Goal: Task Accomplishment & Management: Use online tool/utility

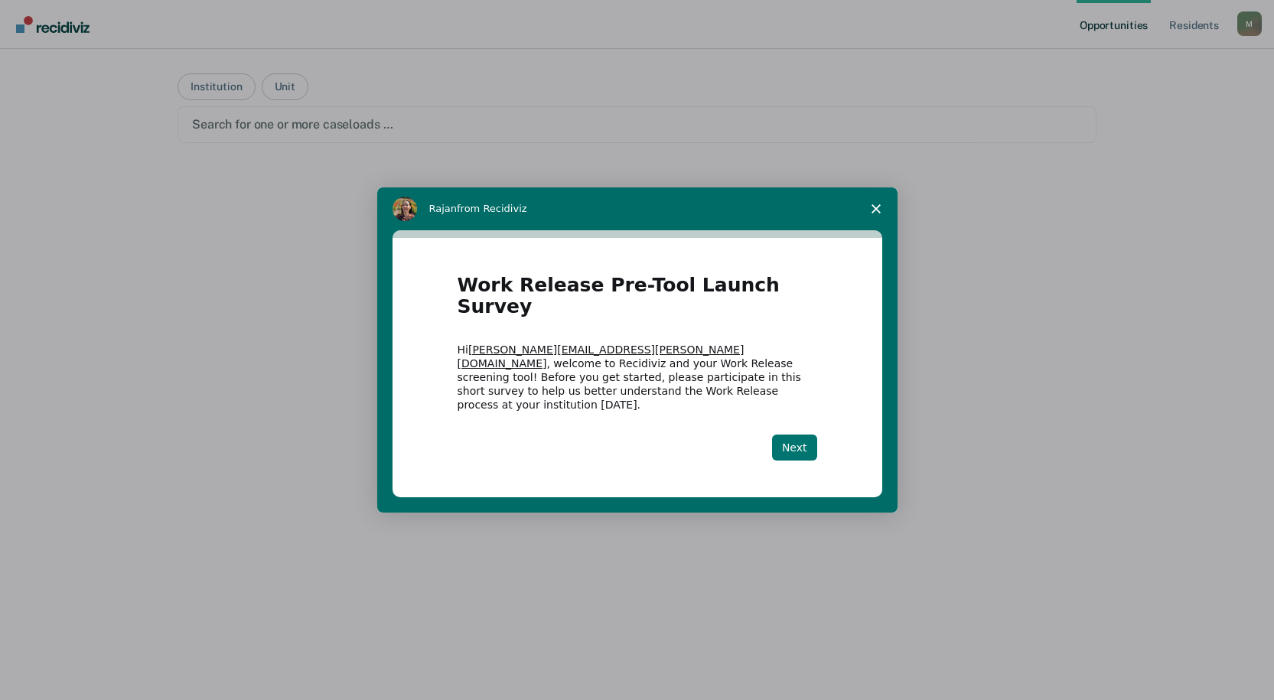
click at [805, 435] on button "Next" at bounding box center [794, 448] width 45 height 26
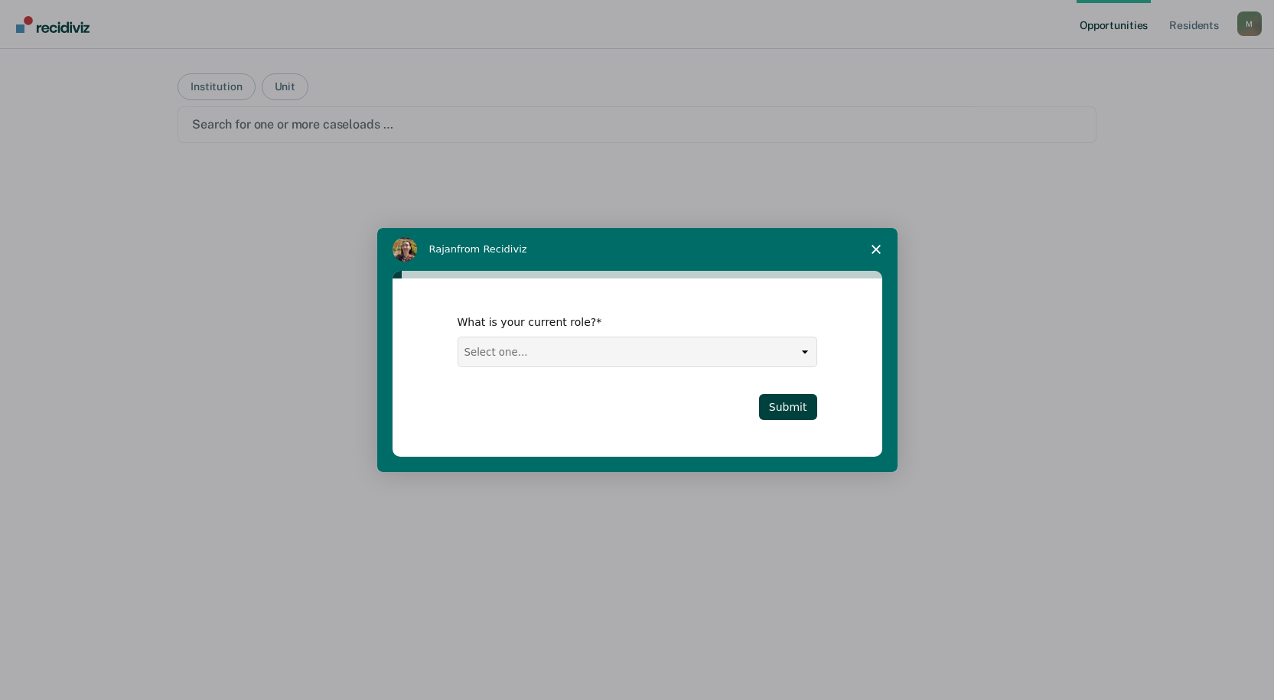
click at [796, 356] on select "Select one... Case Manager FUM Assistant [PERSON_NAME] [PERSON_NAME]" at bounding box center [637, 351] width 358 height 29
select select "Case Manager"
click at [458, 337] on select "Select one... Case Manager FUM Assistant [PERSON_NAME] [PERSON_NAME]" at bounding box center [637, 351] width 358 height 29
click at [784, 405] on button "Submit" at bounding box center [788, 407] width 58 height 26
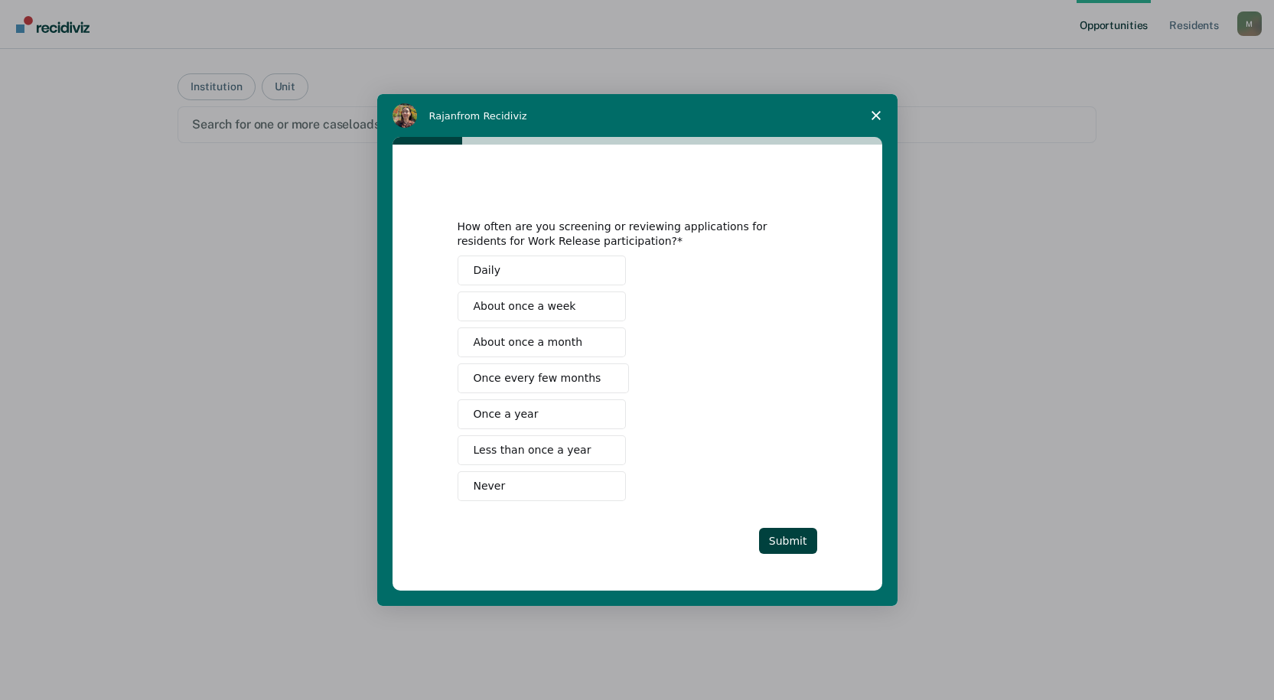
click at [532, 486] on button "Never" at bounding box center [542, 486] width 168 height 30
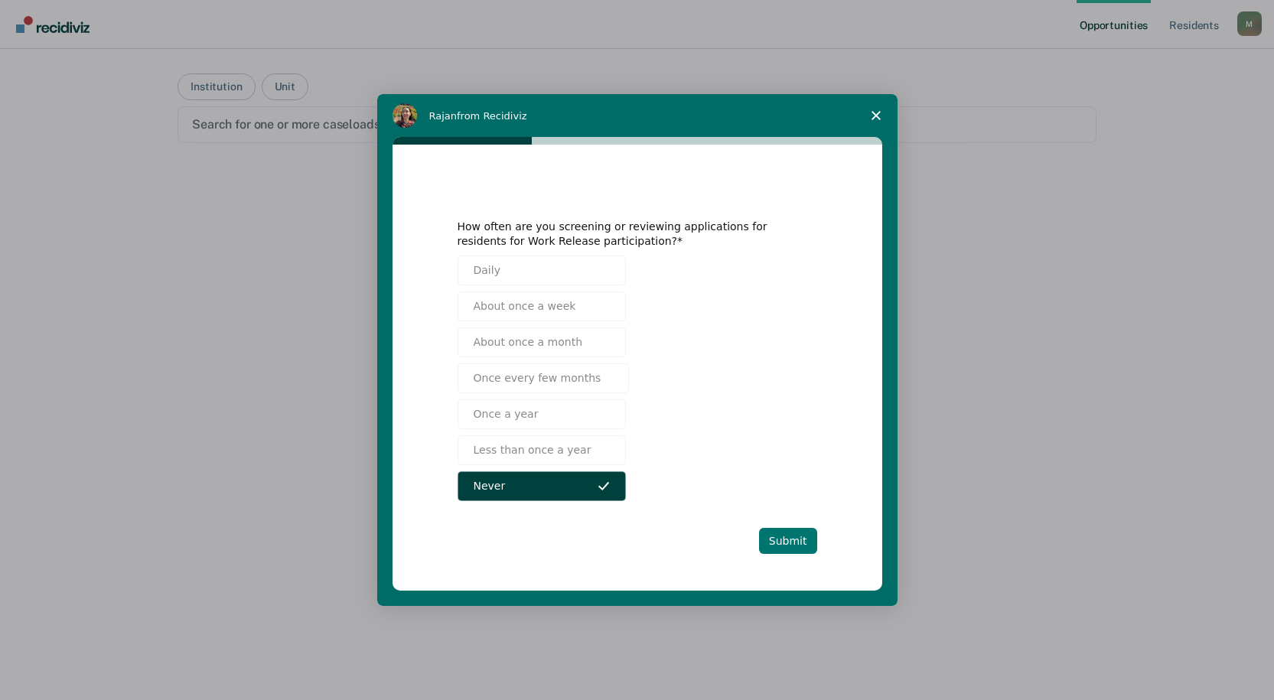
click at [780, 533] on button "Submit" at bounding box center [788, 541] width 58 height 26
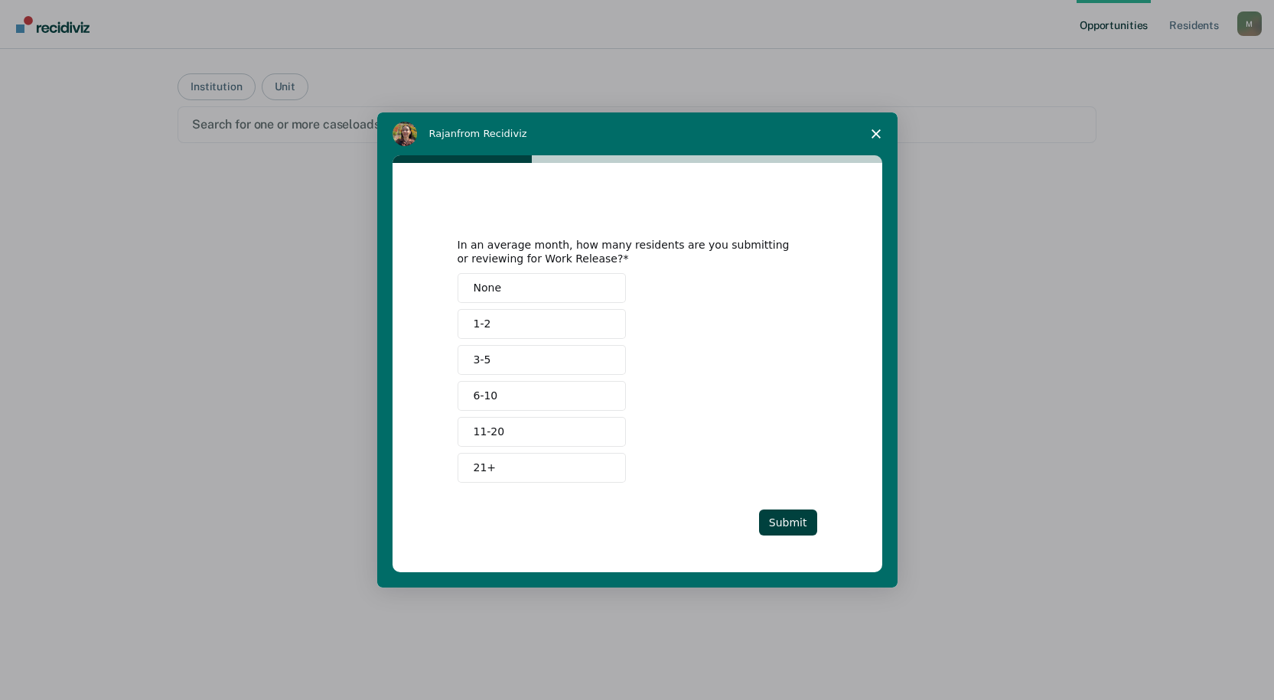
click at [481, 297] on button "None" at bounding box center [542, 288] width 168 height 30
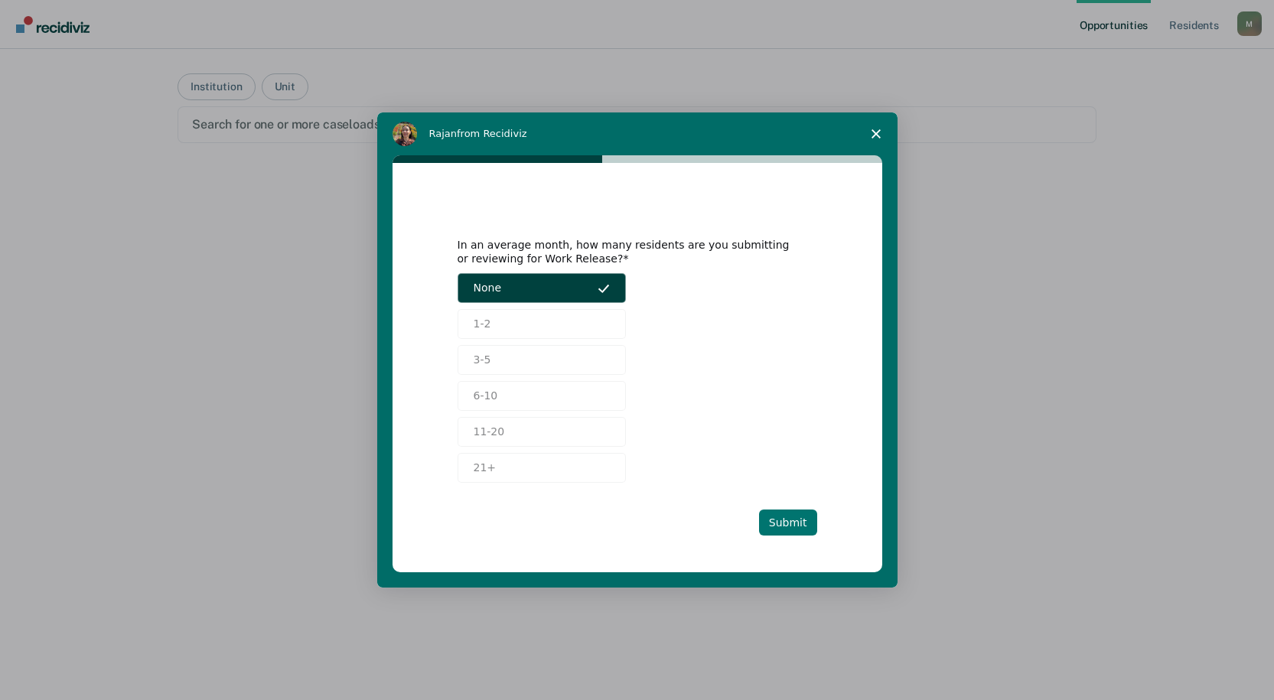
click at [787, 519] on button "Submit" at bounding box center [788, 523] width 58 height 26
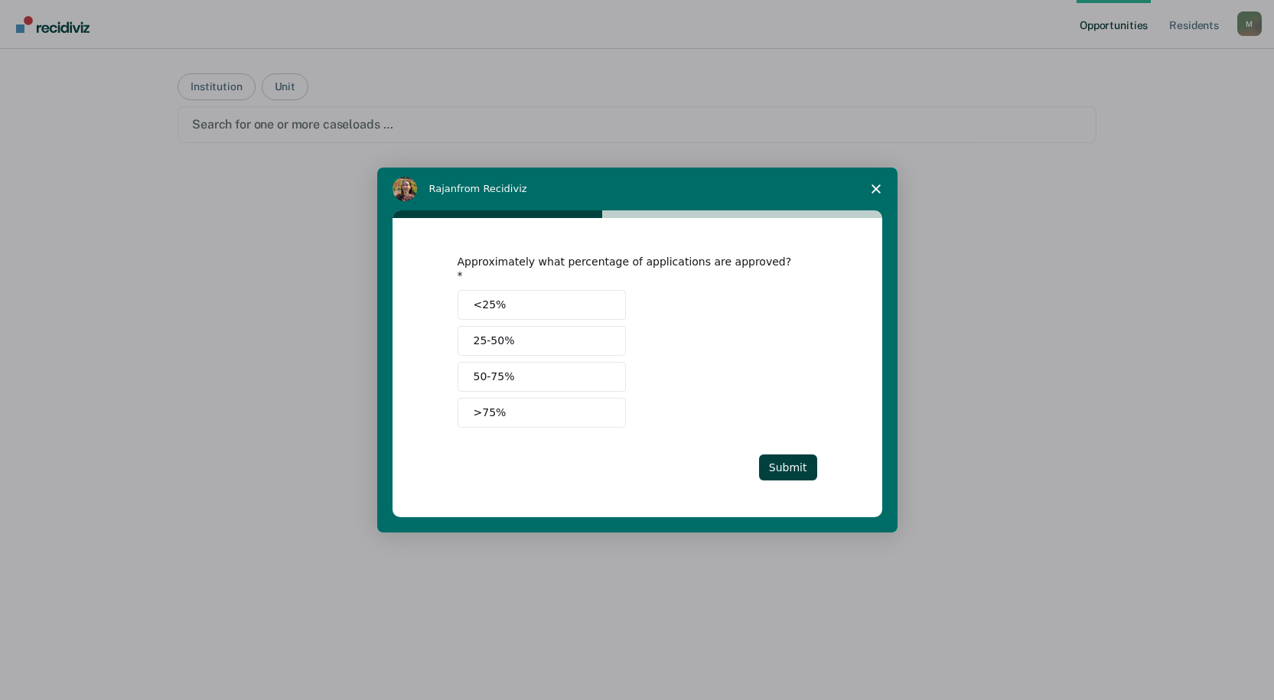
click at [512, 295] on button "<25%" at bounding box center [542, 305] width 168 height 30
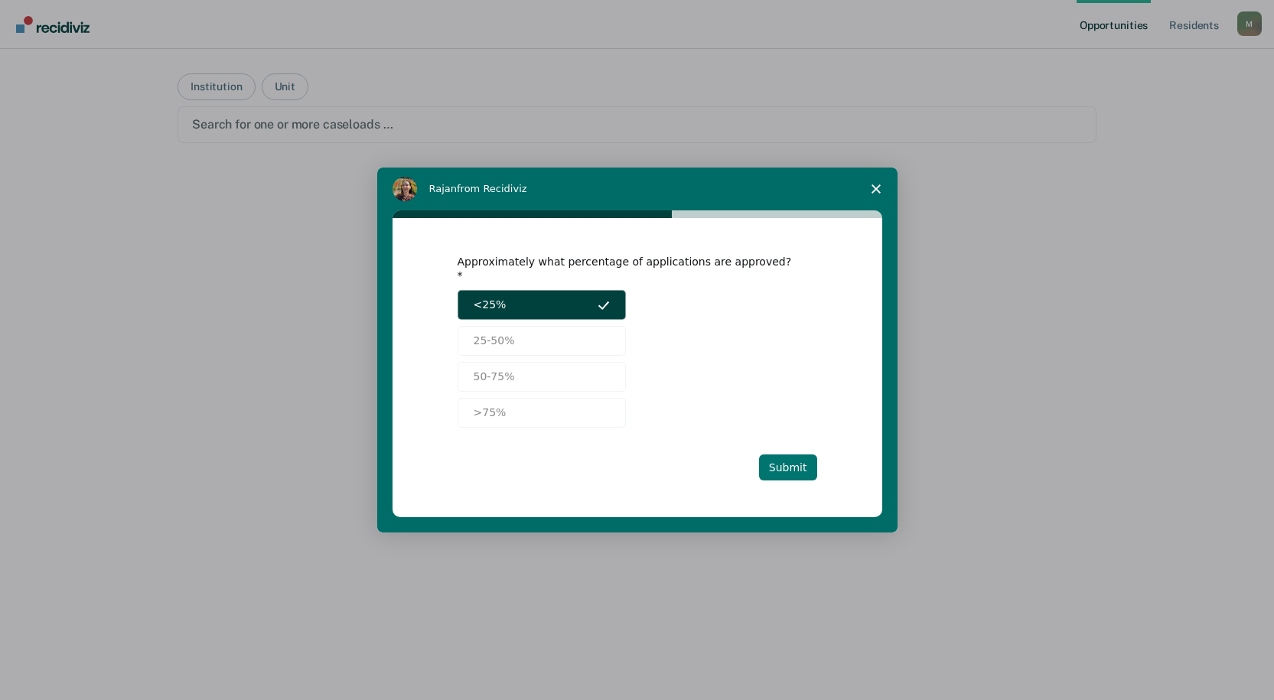
click at [776, 461] on button "Submit" at bounding box center [788, 467] width 58 height 26
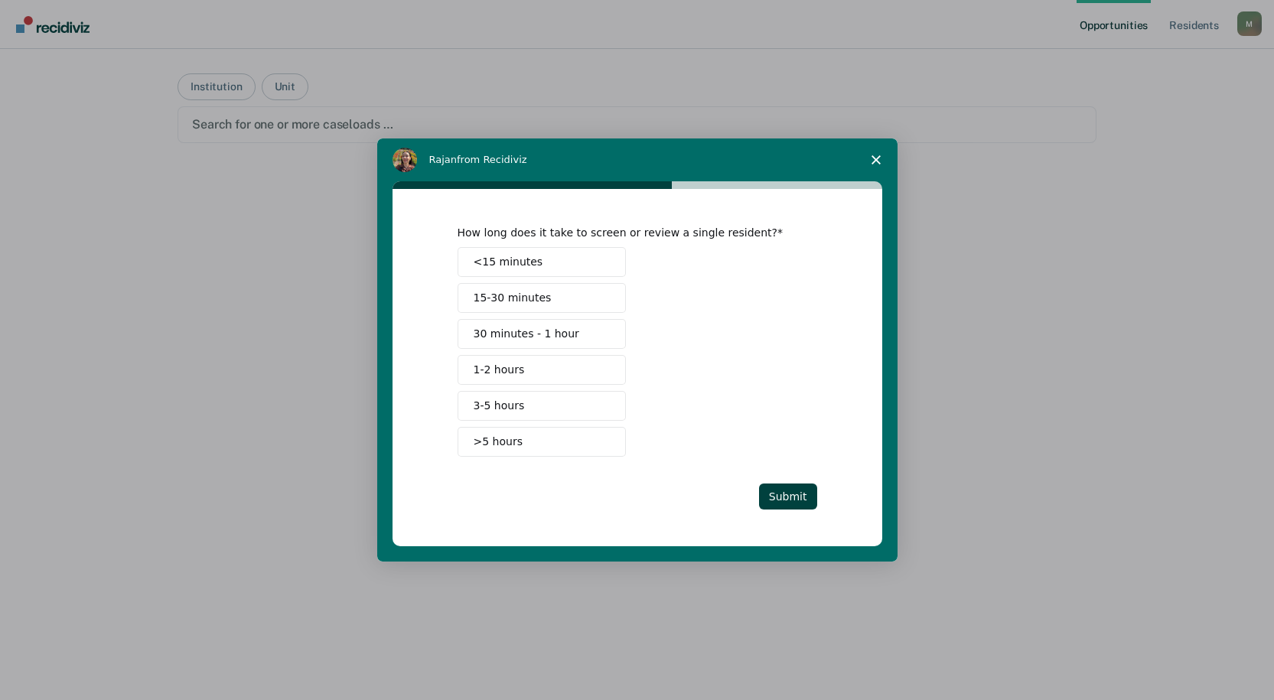
click at [555, 260] on button "<15 minutes" at bounding box center [542, 262] width 168 height 30
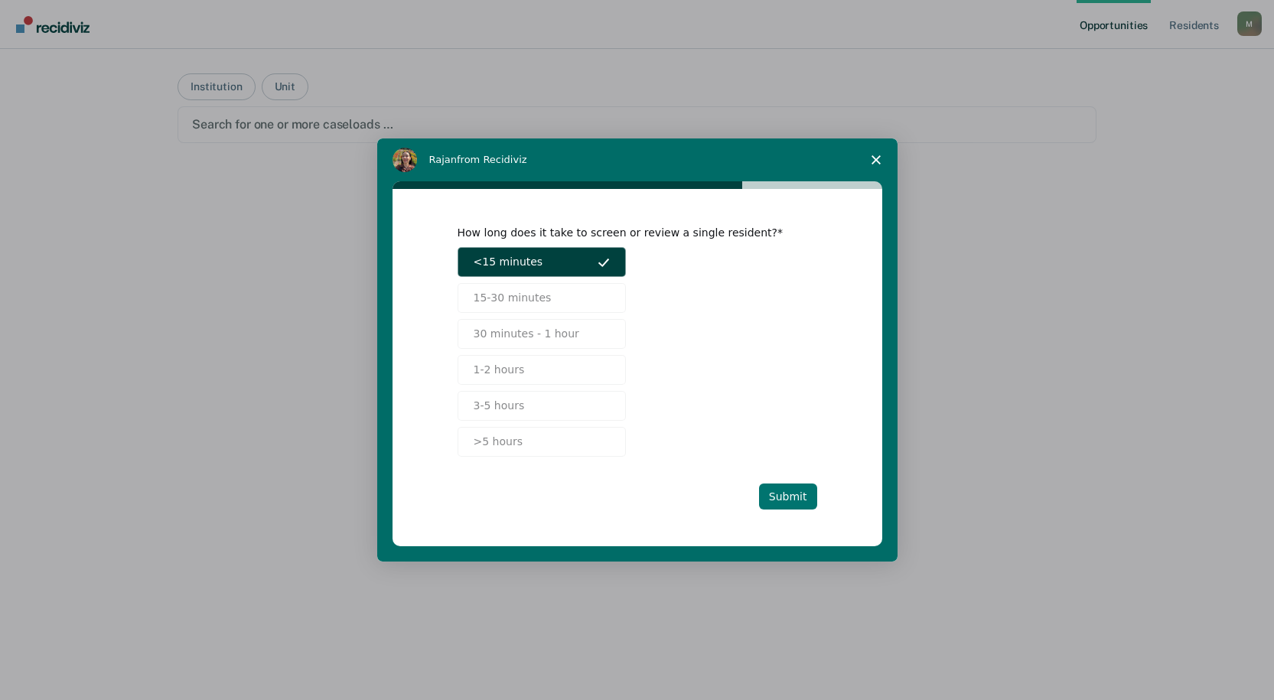
click at [790, 490] on button "Submit" at bounding box center [788, 497] width 58 height 26
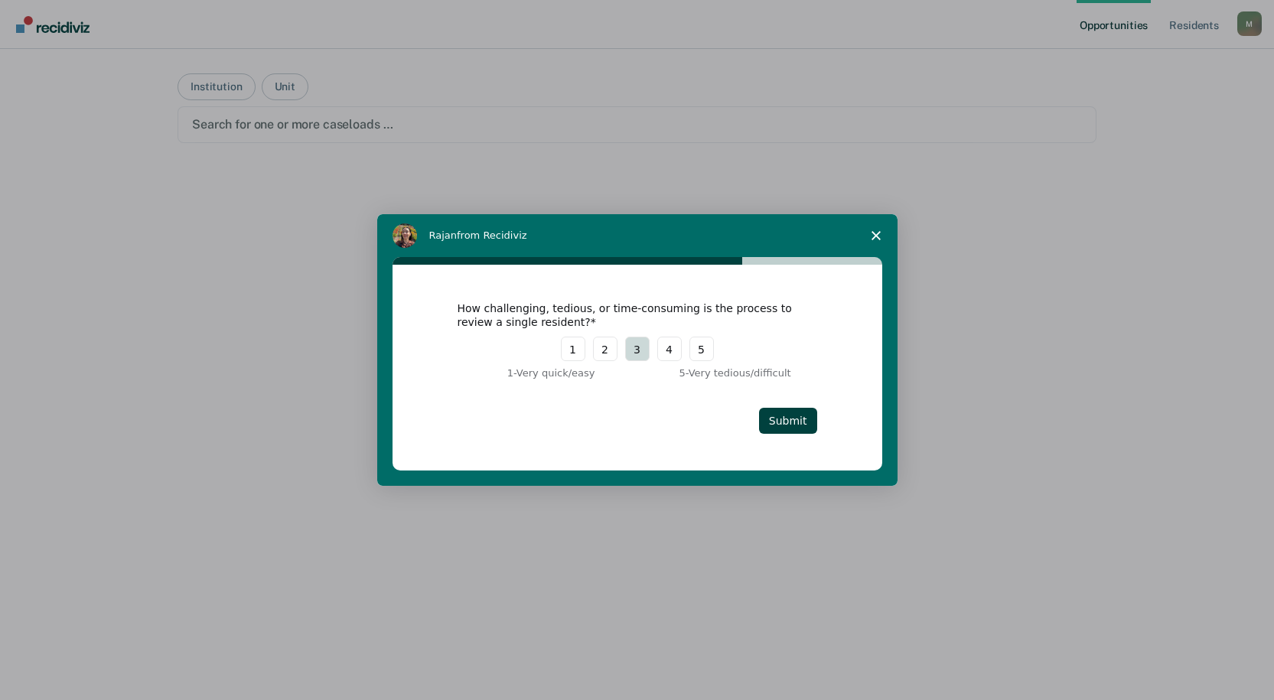
click at [630, 353] on button "3" at bounding box center [637, 349] width 24 height 24
click at [802, 422] on button "Submit" at bounding box center [788, 421] width 58 height 26
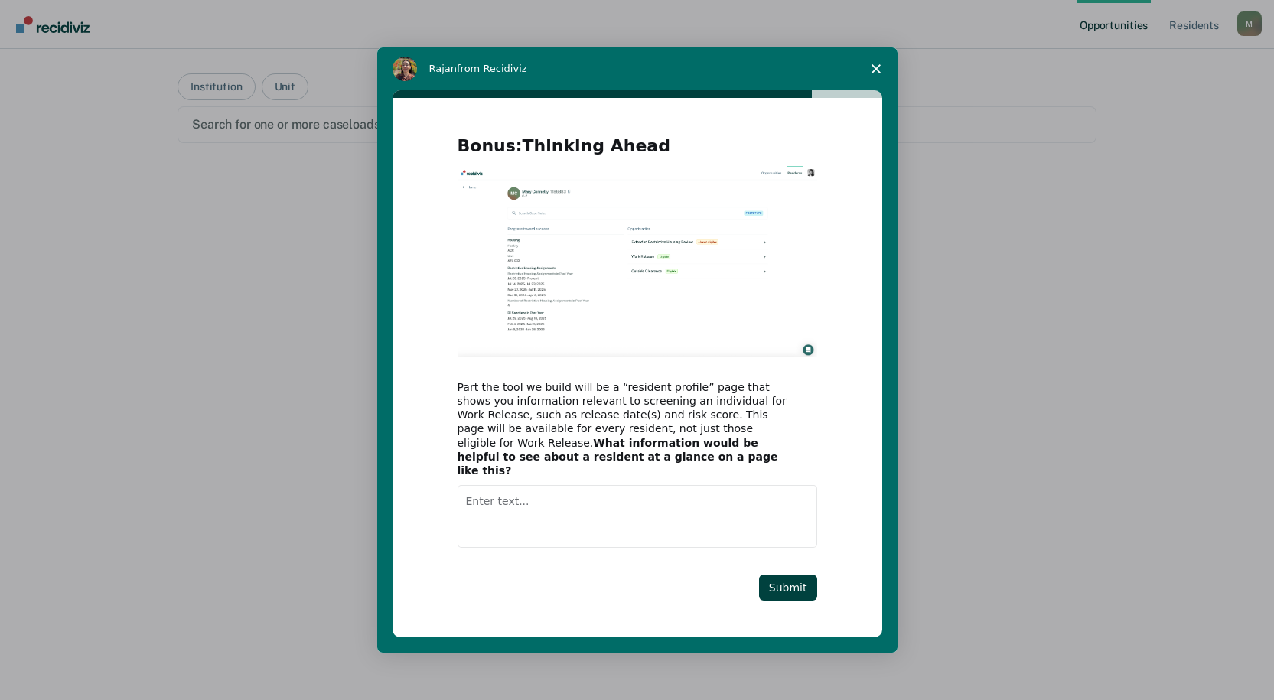
click at [614, 516] on textarea "Enter text..." at bounding box center [638, 516] width 360 height 63
type textarea "Anything that helps with assisting the residents"
click at [794, 583] on button "Submit" at bounding box center [788, 588] width 58 height 26
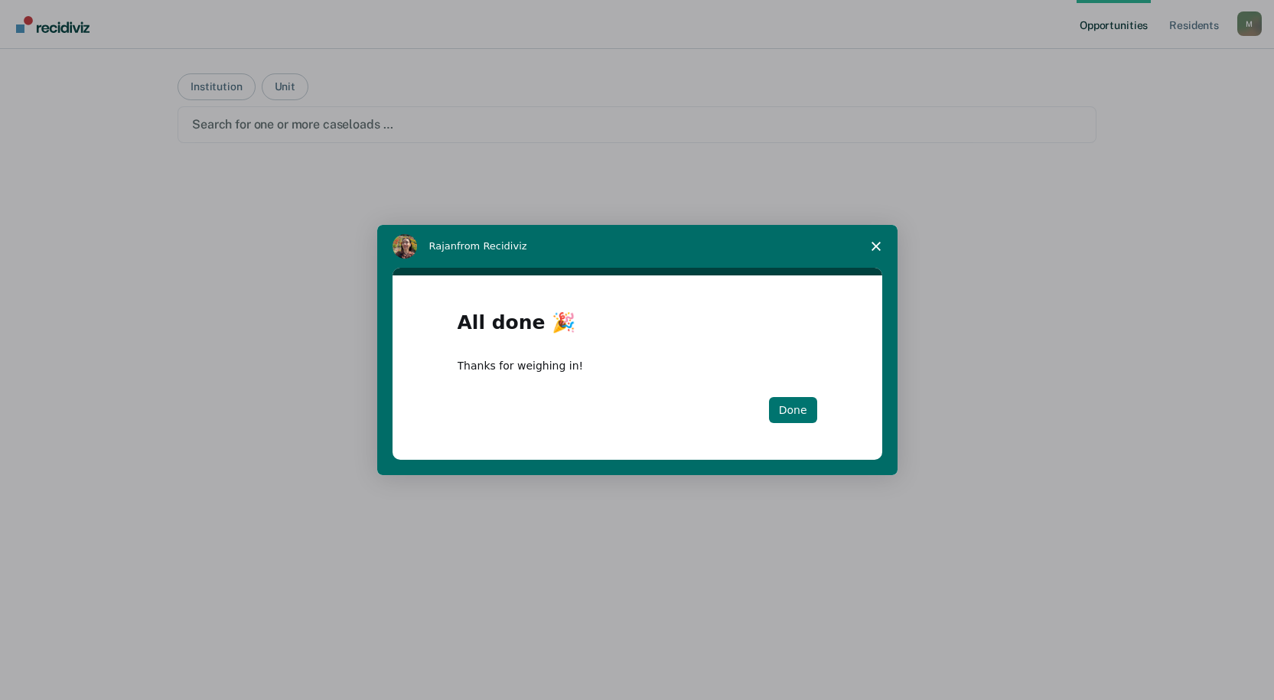
click at [795, 401] on button "Done" at bounding box center [793, 410] width 48 height 26
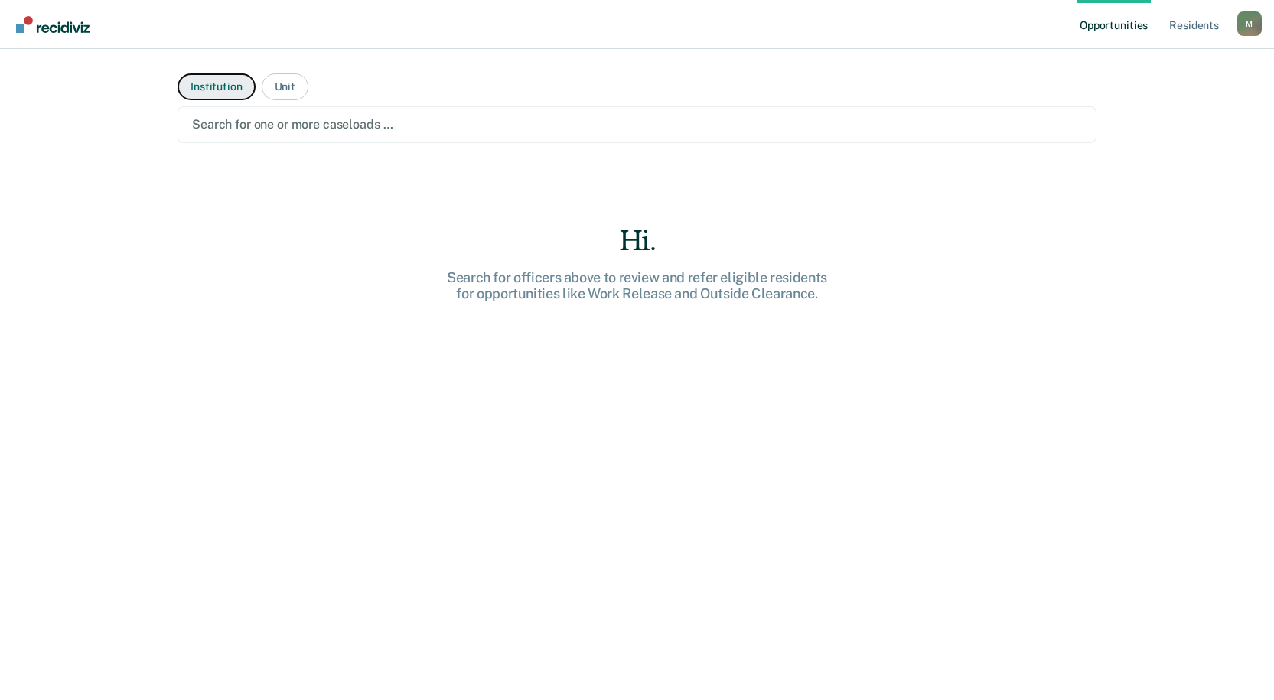
click at [207, 77] on button "Institution" at bounding box center [216, 86] width 77 height 27
click at [257, 126] on div at bounding box center [637, 125] width 890 height 18
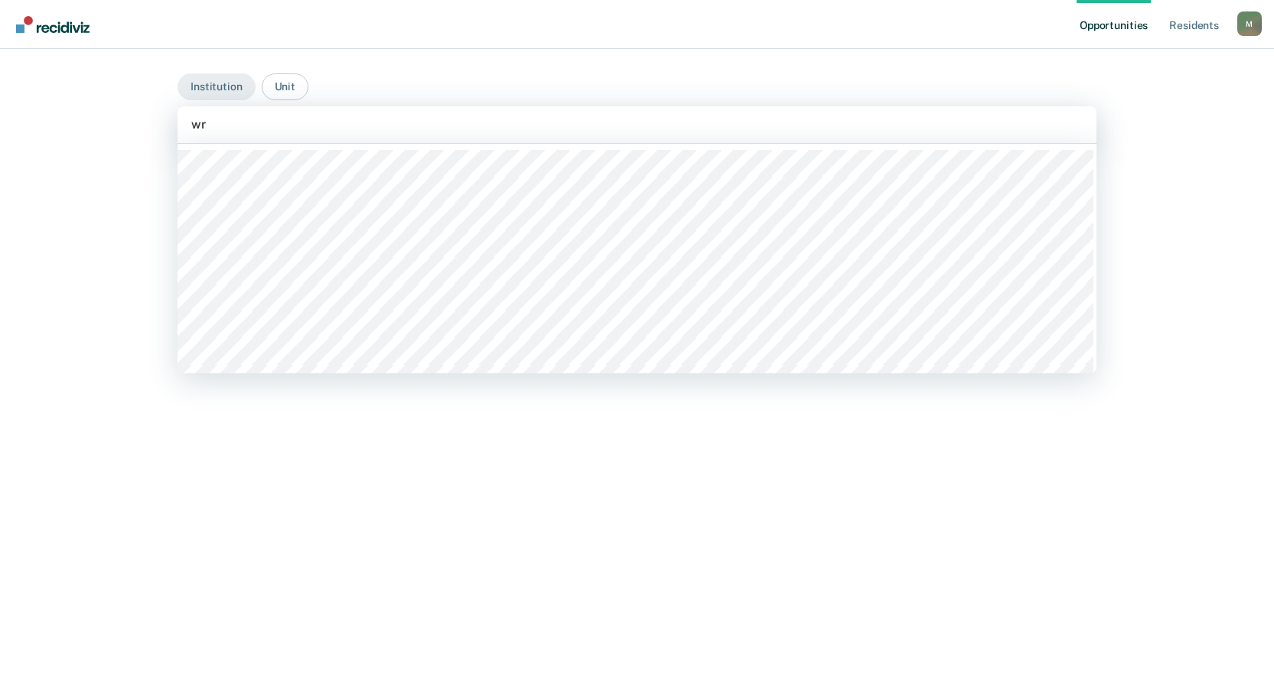
type input "wrd"
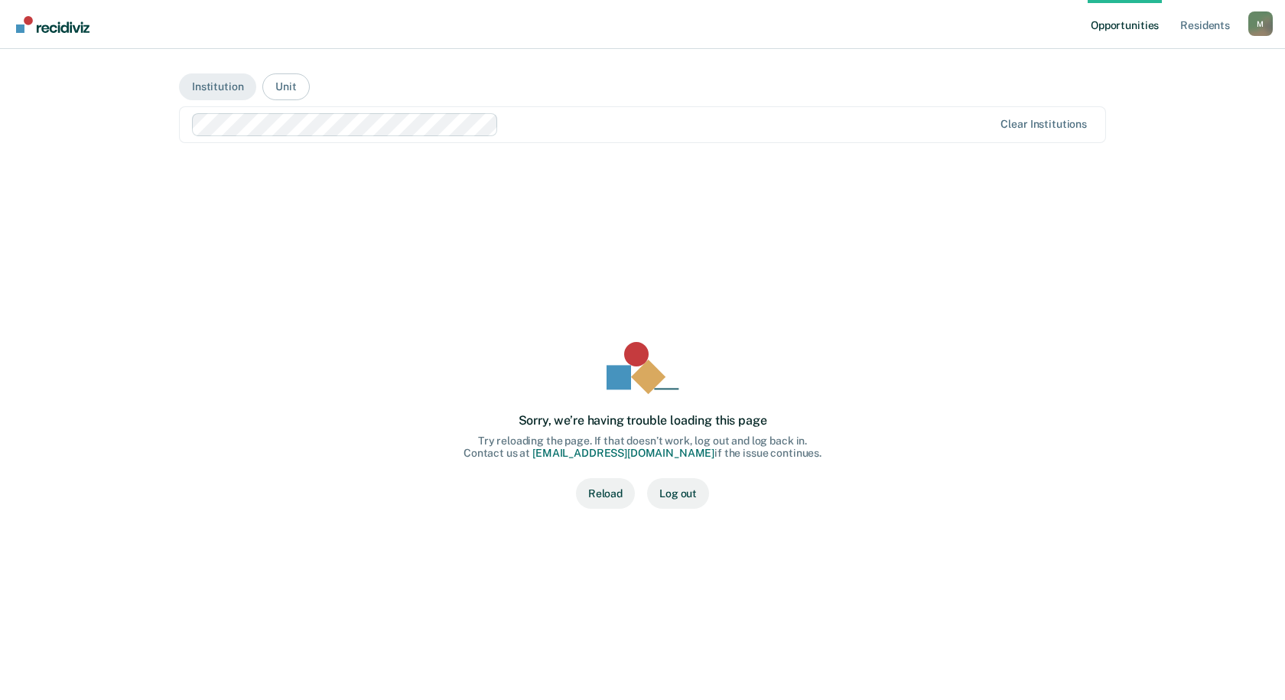
click at [587, 490] on button "Reload" at bounding box center [605, 493] width 59 height 31
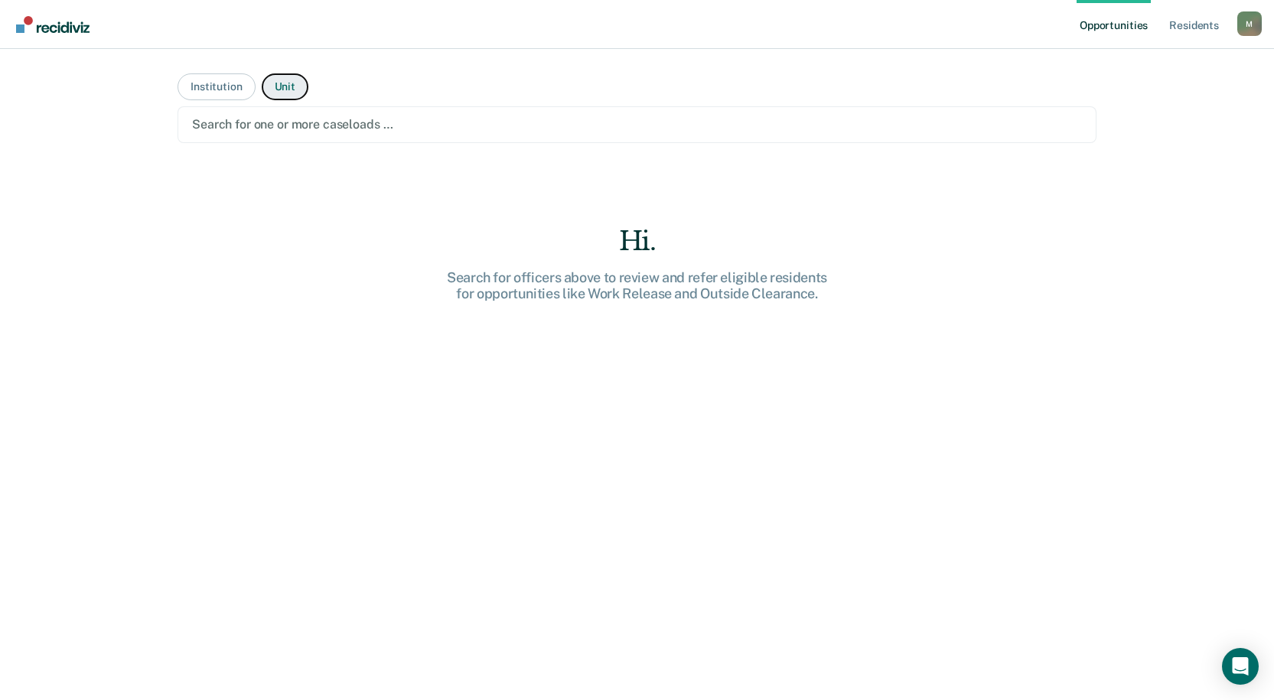
click at [292, 93] on button "Unit" at bounding box center [285, 86] width 47 height 27
click at [267, 130] on div at bounding box center [637, 125] width 890 height 18
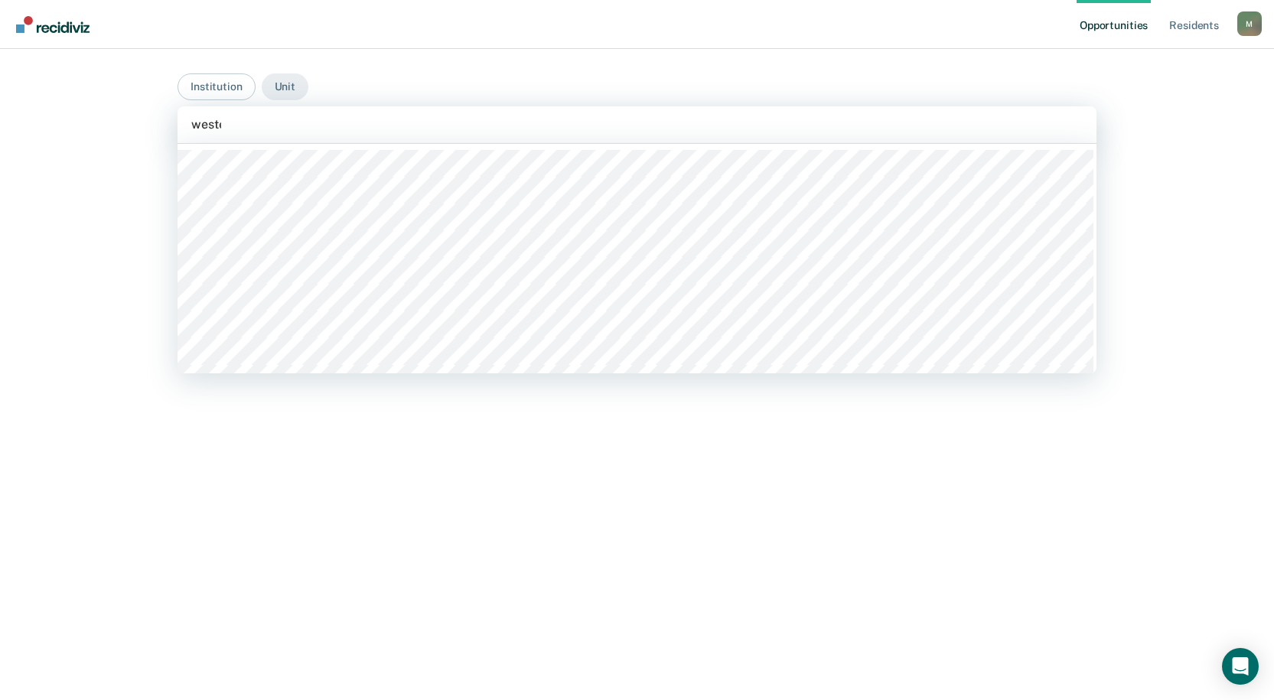
type input "[PERSON_NAME]"
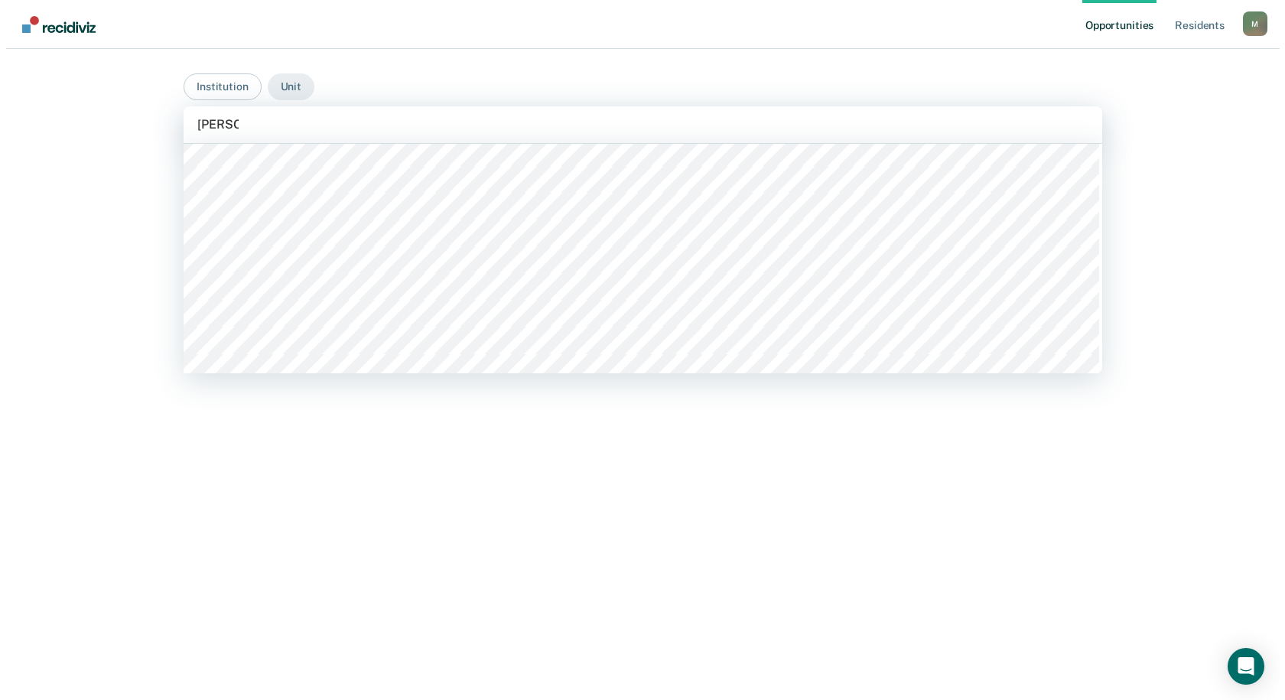
scroll to position [230, 0]
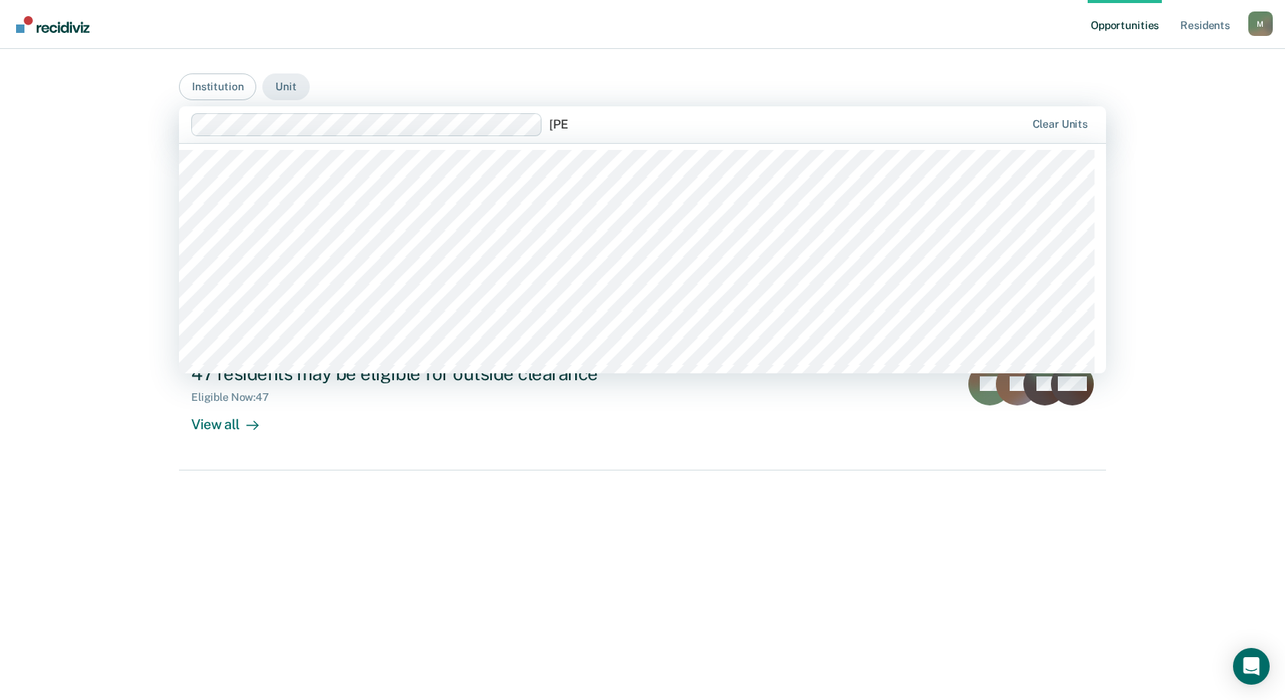
type input "west"
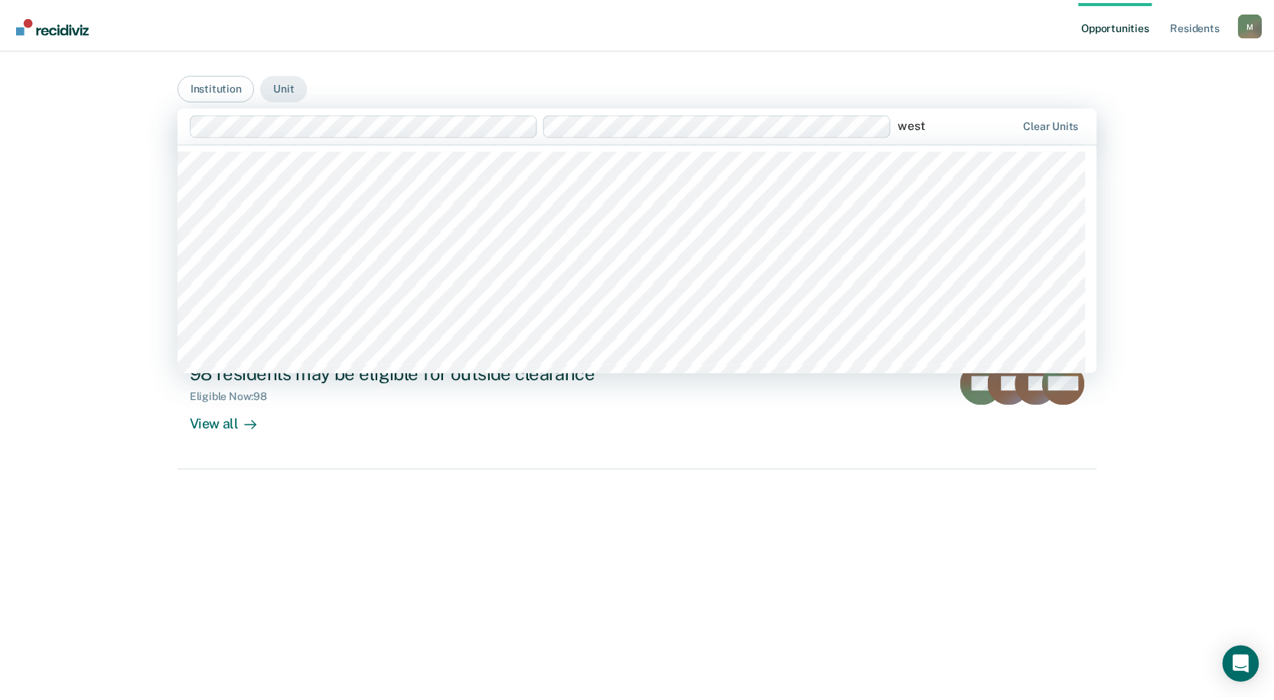
scroll to position [459, 0]
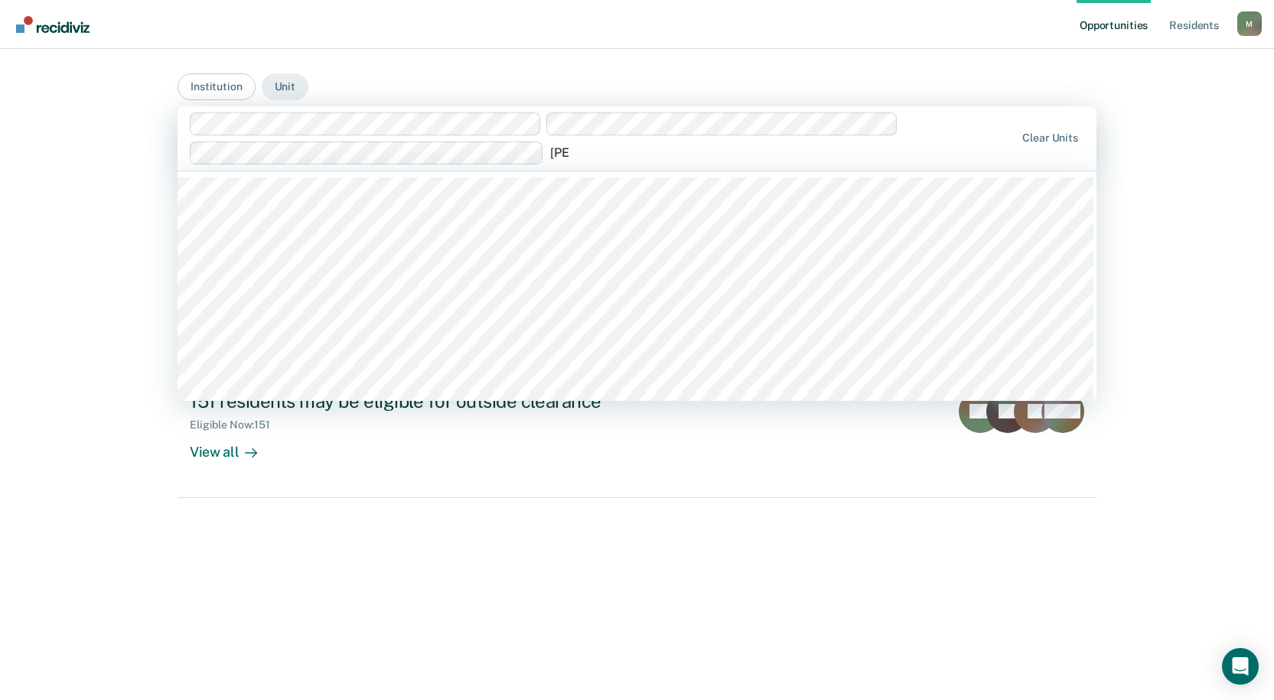
type input "west"
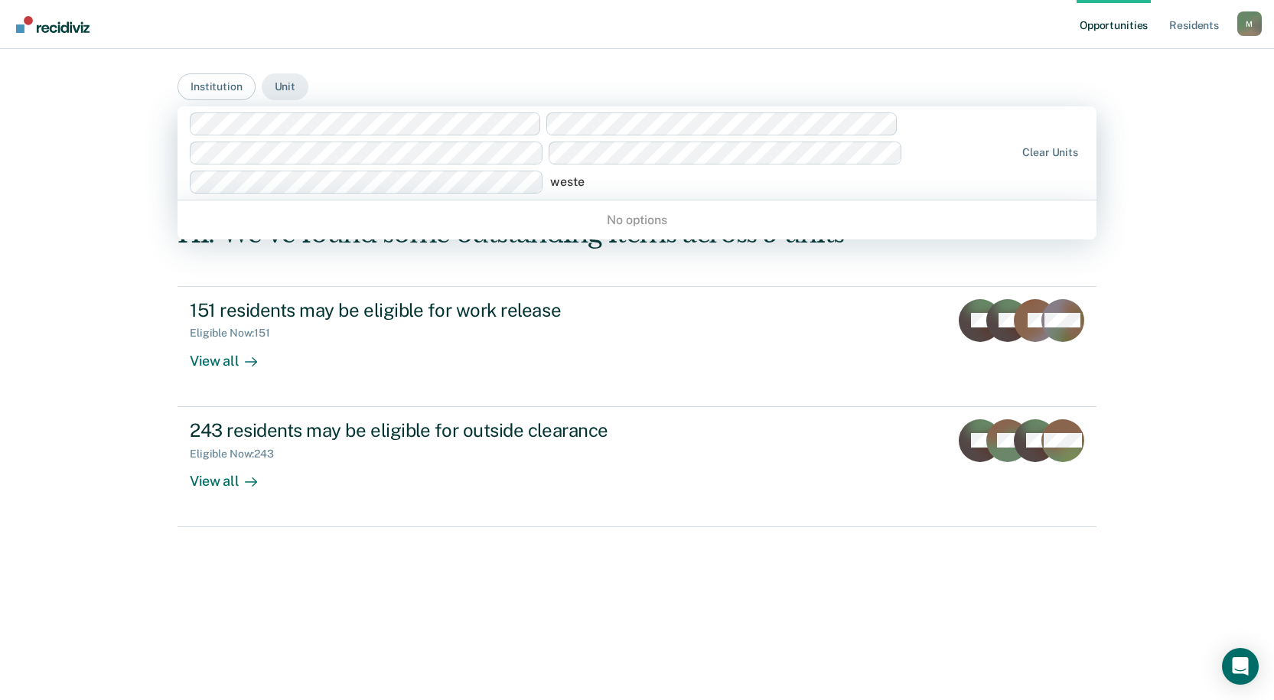
type input "[PERSON_NAME]"
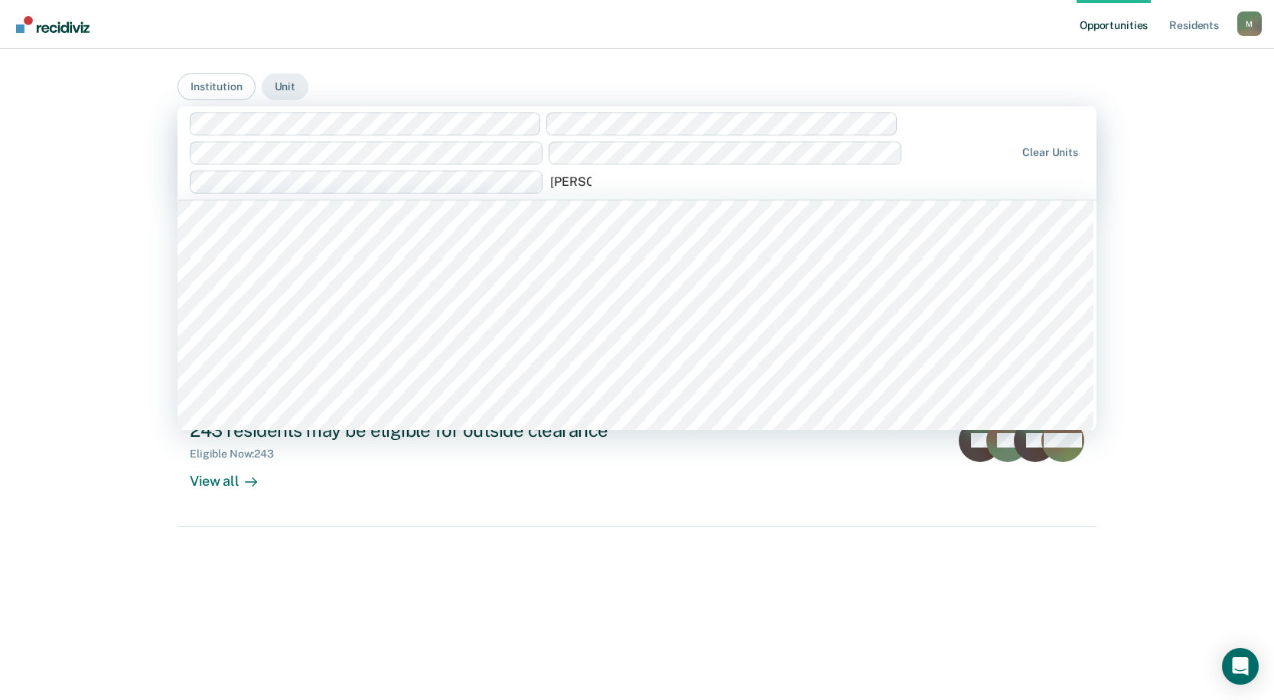
scroll to position [612, 0]
type input "w"
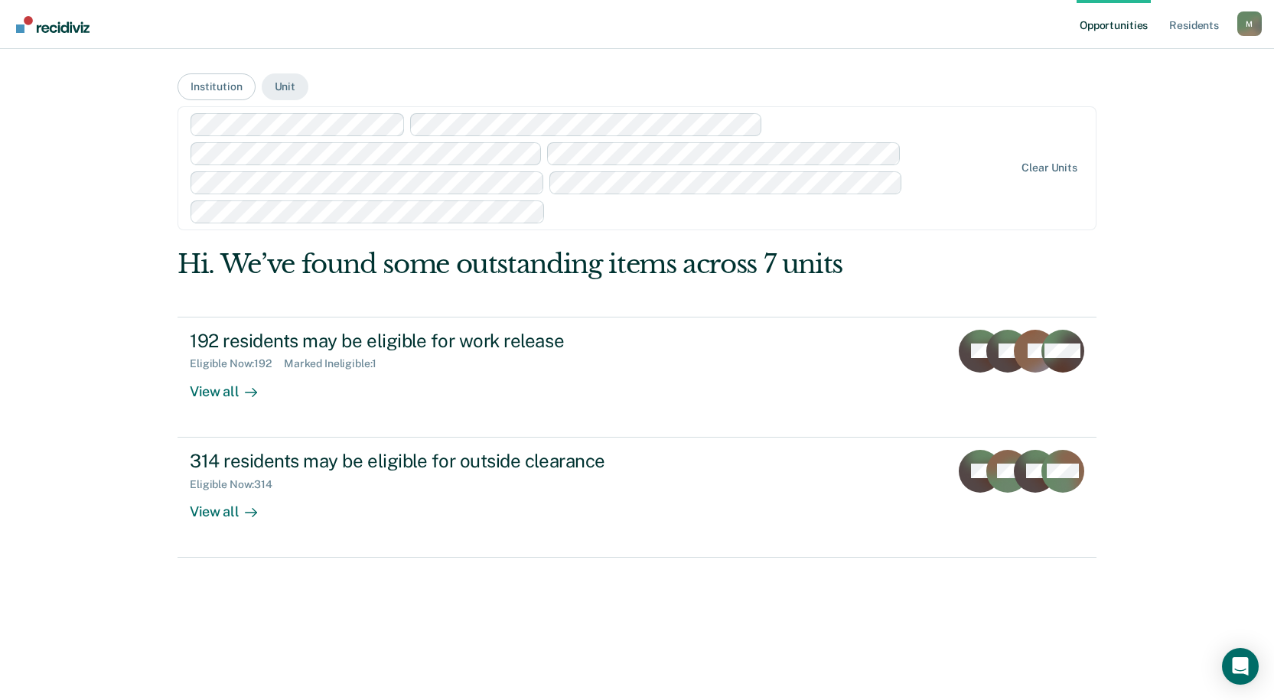
click at [219, 387] on div "View all" at bounding box center [233, 385] width 86 height 30
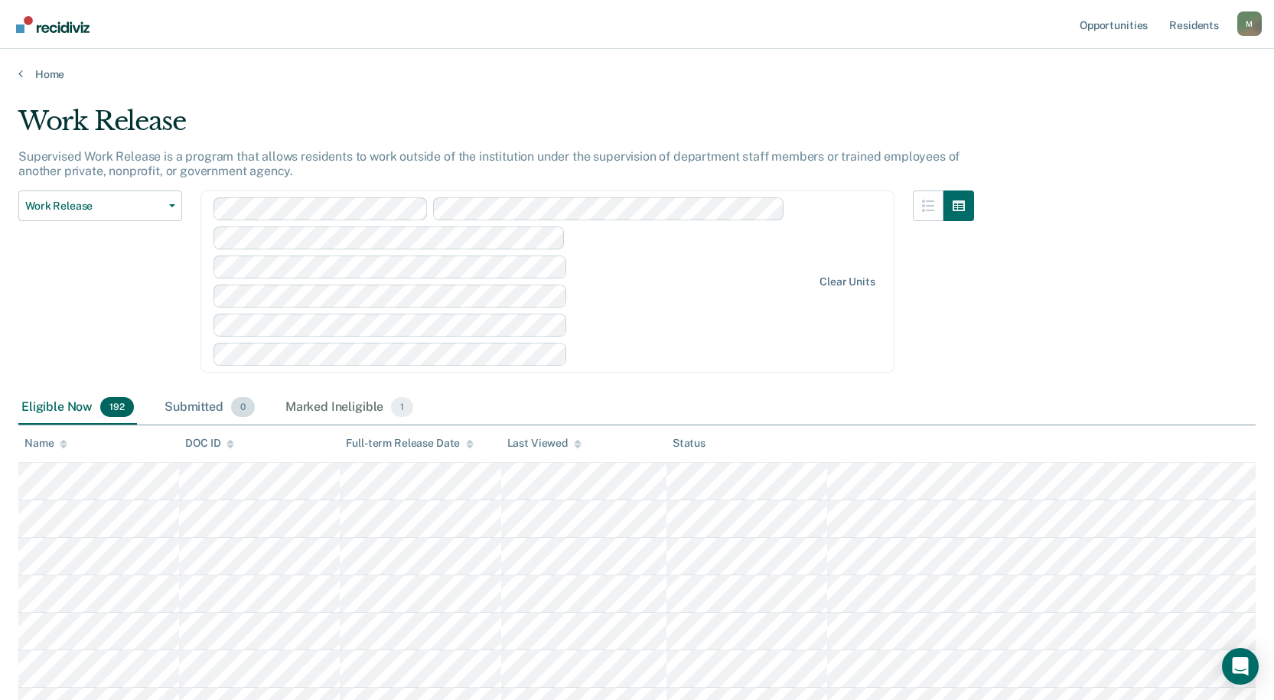
click at [187, 398] on div "Submitted 0" at bounding box center [209, 408] width 96 height 34
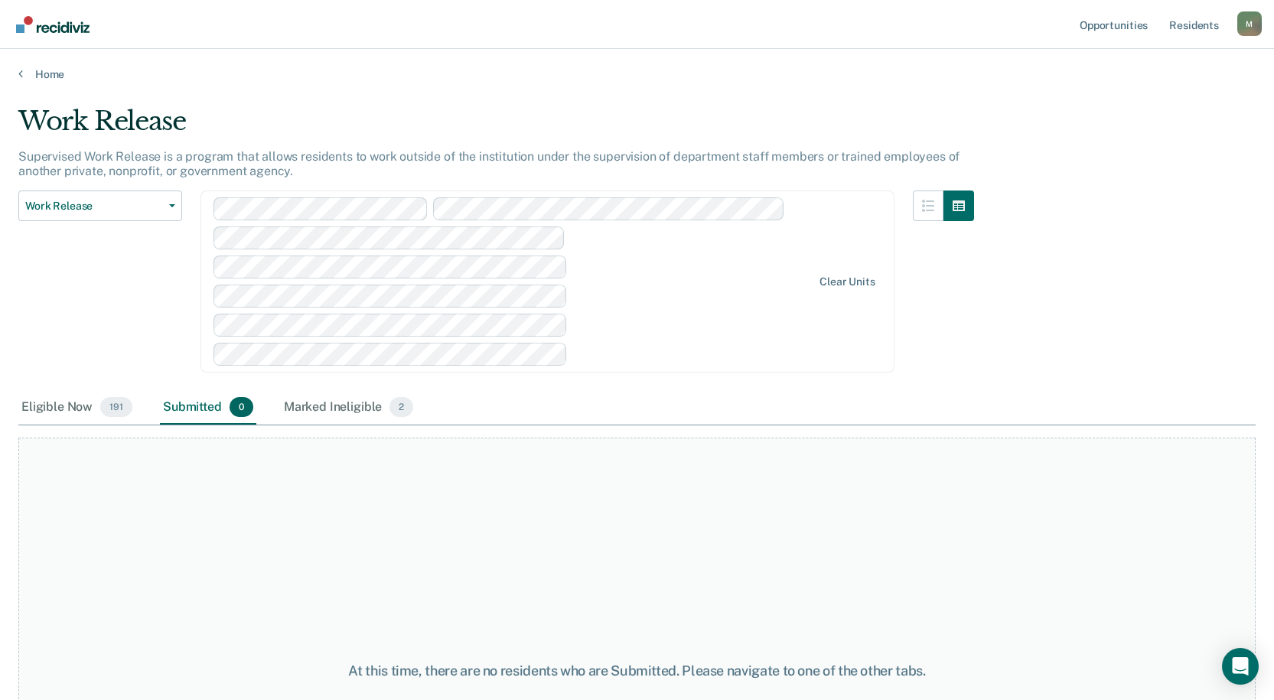
drag, startPoint x: 324, startPoint y: 400, endPoint x: 545, endPoint y: 421, distance: 221.3
click at [323, 400] on div "Marked Ineligible 2" at bounding box center [349, 408] width 136 height 34
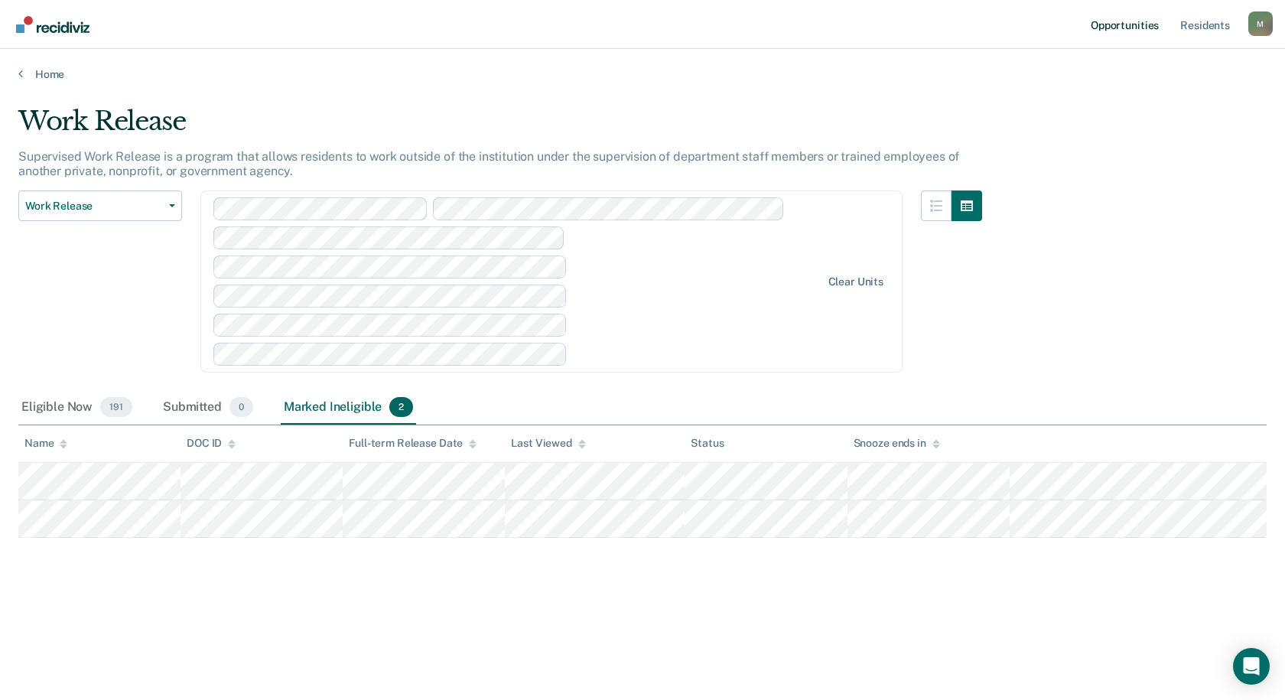
click at [1142, 22] on link "Opportunities" at bounding box center [1125, 24] width 74 height 49
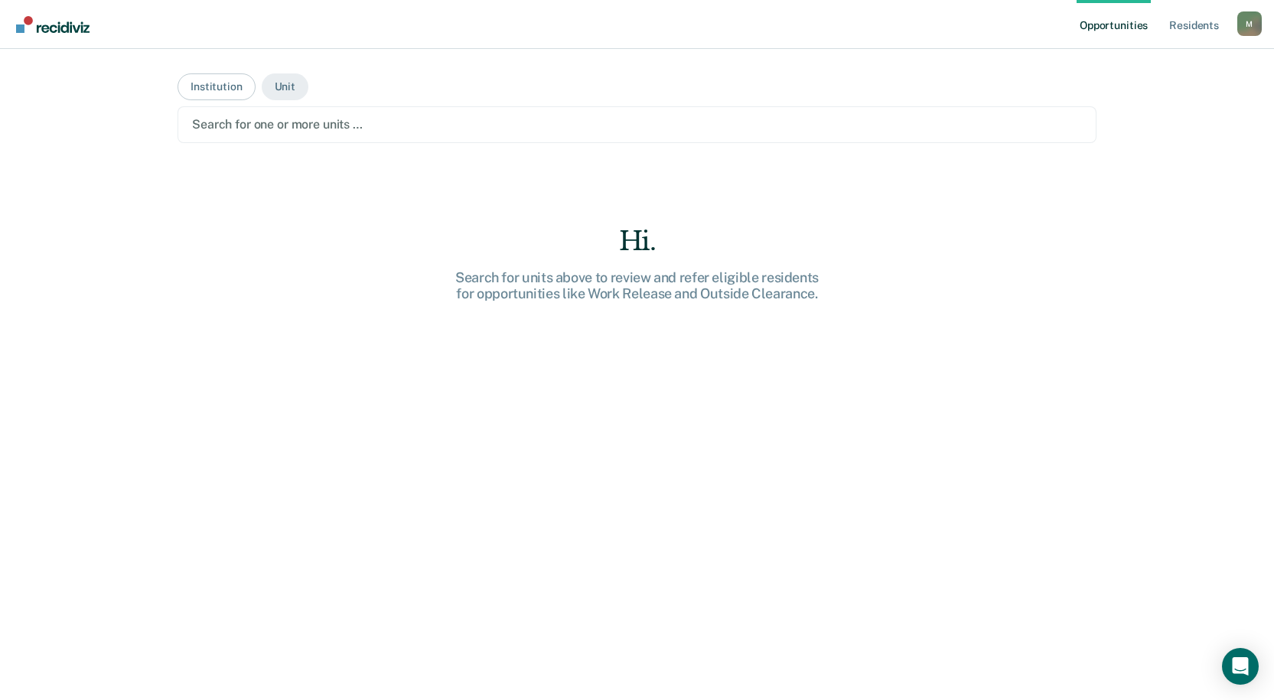
click at [1242, 24] on div "M" at bounding box center [1249, 23] width 24 height 24
click at [1152, 97] on link "Log Out" at bounding box center [1187, 100] width 123 height 13
